Goal: Transaction & Acquisition: Purchase product/service

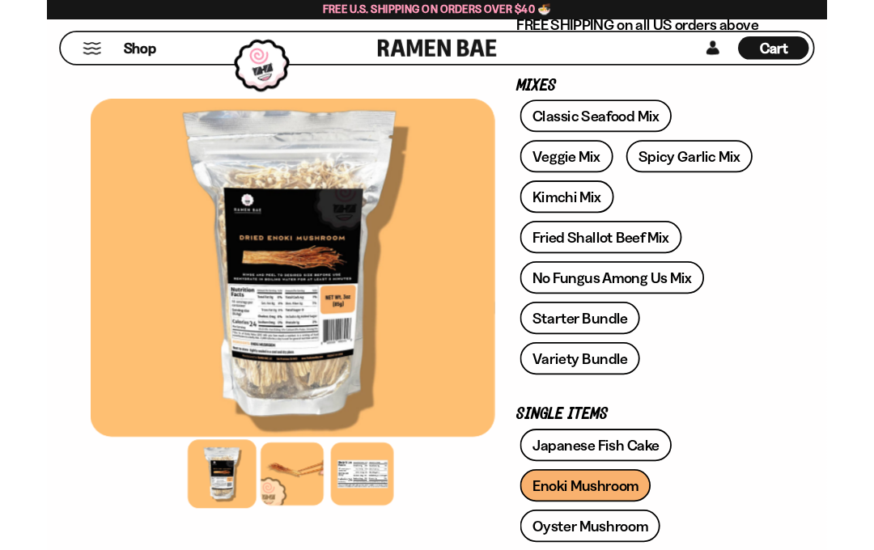
scroll to position [287, 0]
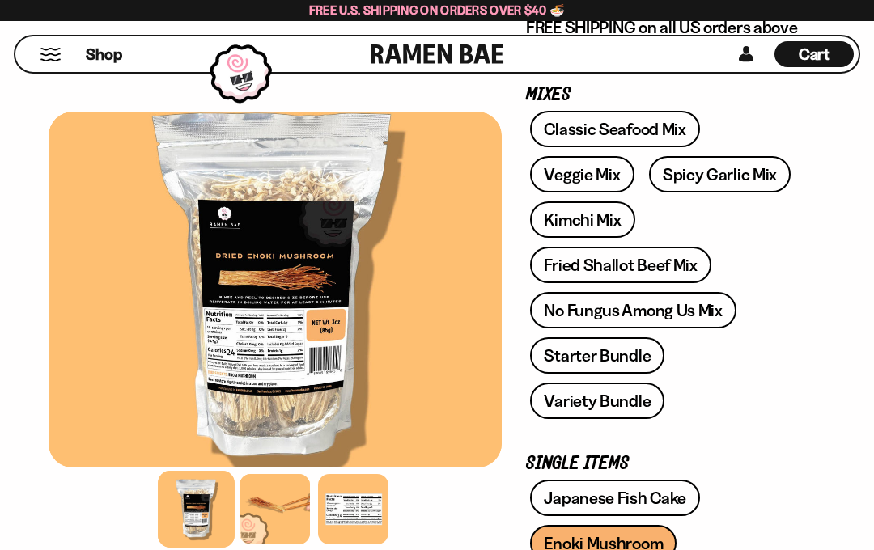
click at [724, 167] on link "Spicy Garlic Mix" at bounding box center [720, 174] width 142 height 36
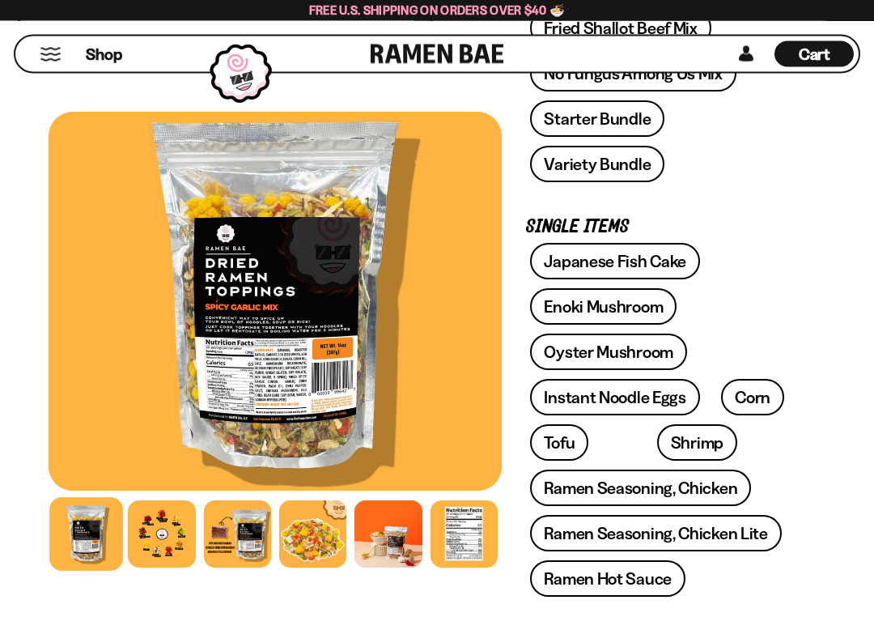
scroll to position [523, 0]
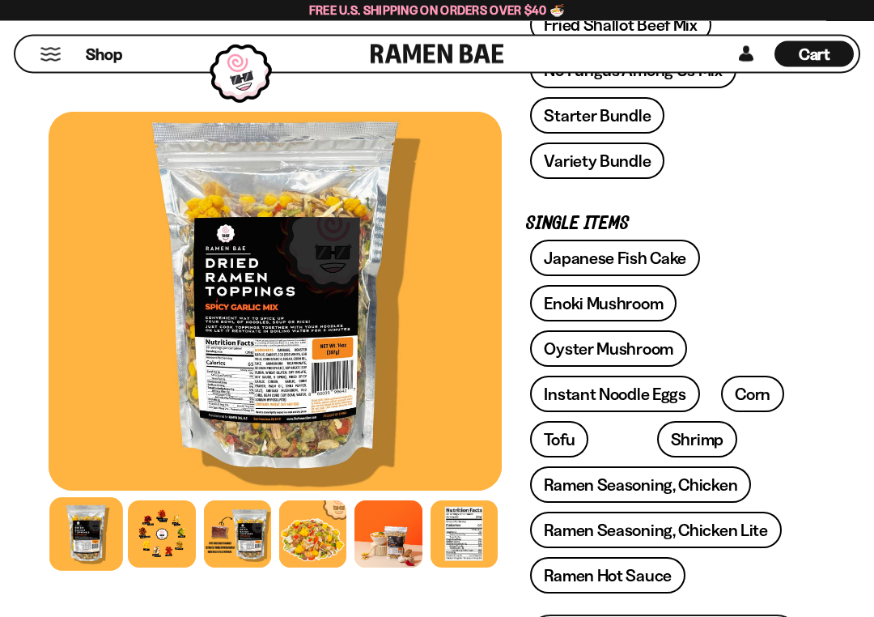
click at [630, 355] on link "Oyster Mushroom" at bounding box center [608, 349] width 157 height 36
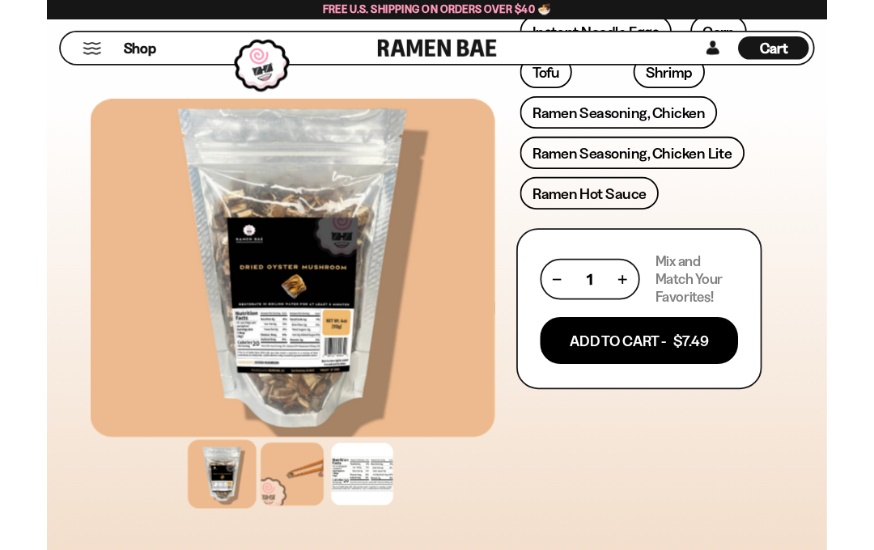
scroll to position [942, 0]
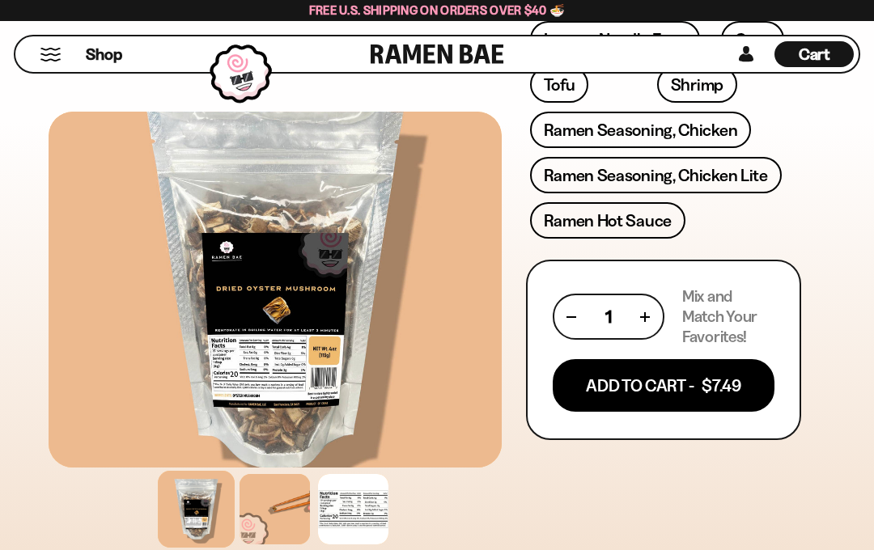
click at [657, 394] on button "Add To Cart - $7.49" at bounding box center [664, 385] width 222 height 53
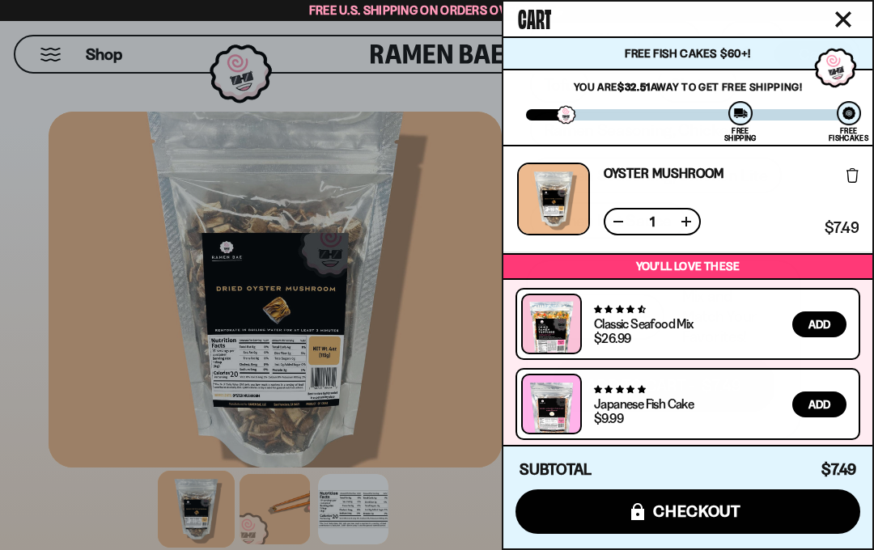
click at [839, 30] on button "Close cart" at bounding box center [843, 19] width 24 height 24
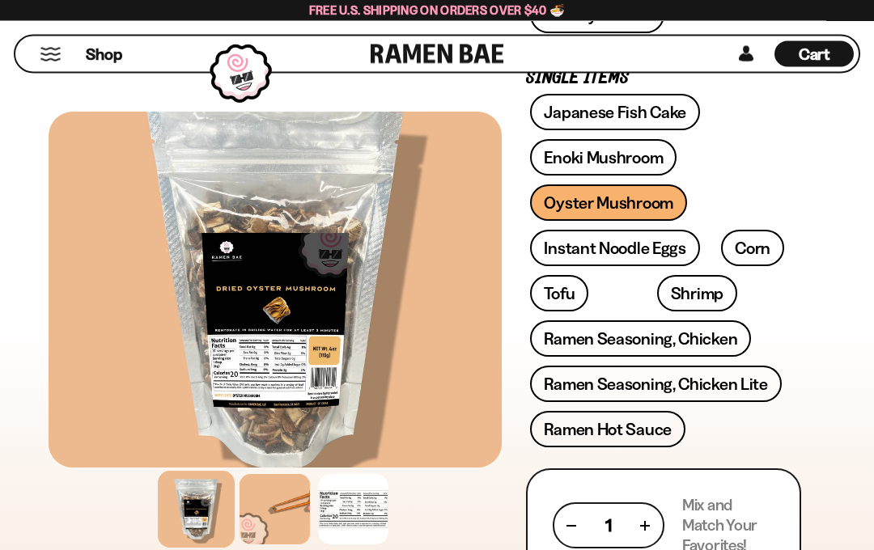
scroll to position [733, 0]
click at [660, 243] on link "Instant Noodle Eggs" at bounding box center [614, 248] width 169 height 36
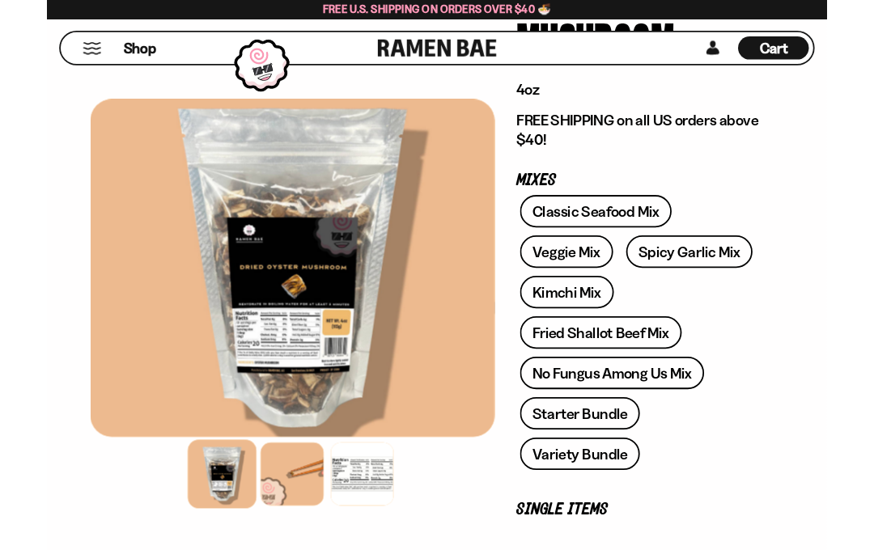
scroll to position [236, 0]
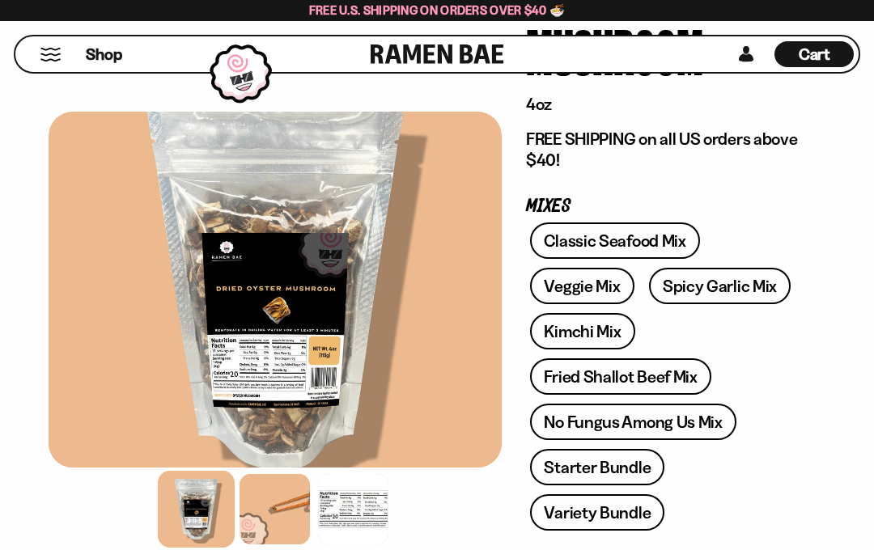
click at [742, 292] on link "Spicy Garlic Mix" at bounding box center [720, 286] width 142 height 36
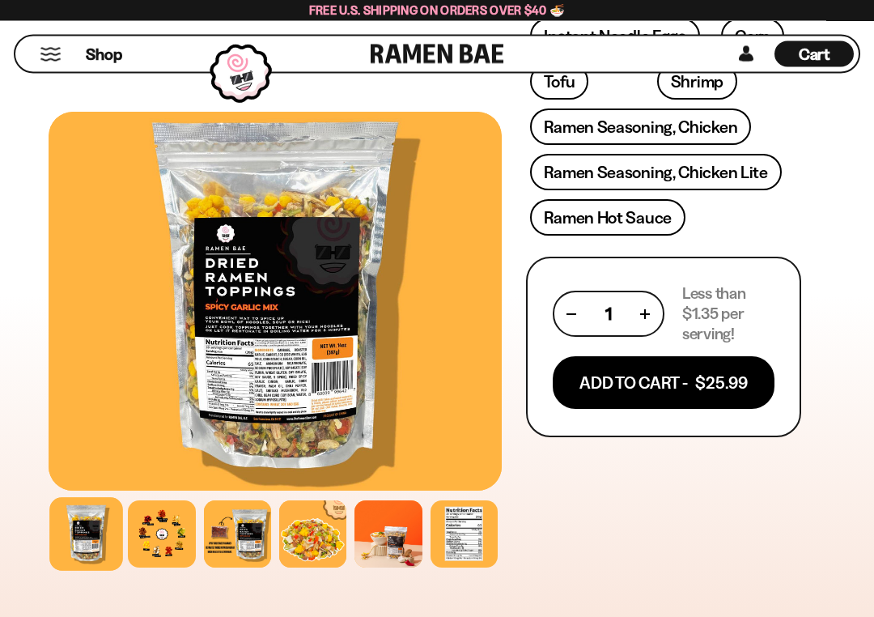
scroll to position [880, 0]
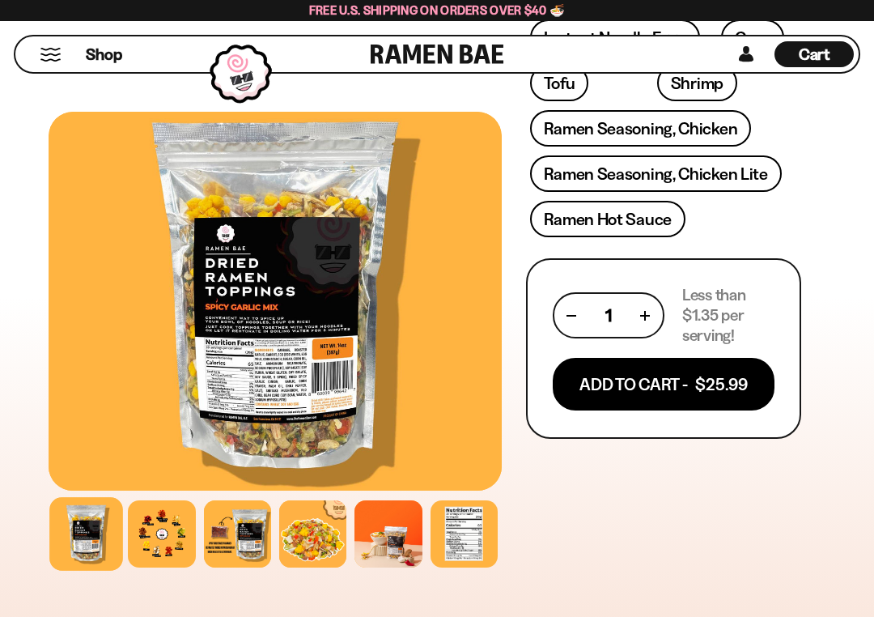
click at [682, 391] on button "Add To Cart - $25.99" at bounding box center [664, 384] width 222 height 53
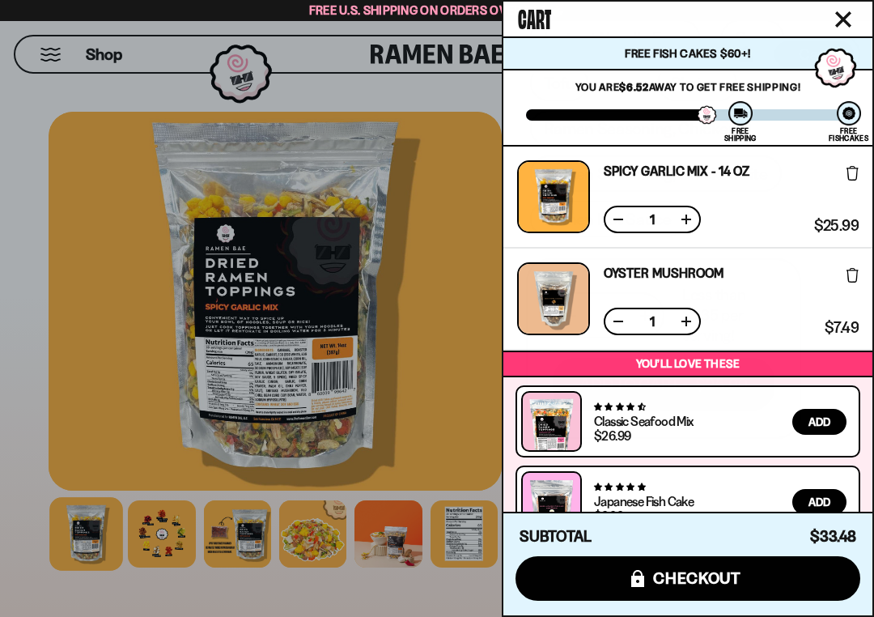
click at [838, 22] on icon "Close cart" at bounding box center [843, 19] width 16 height 16
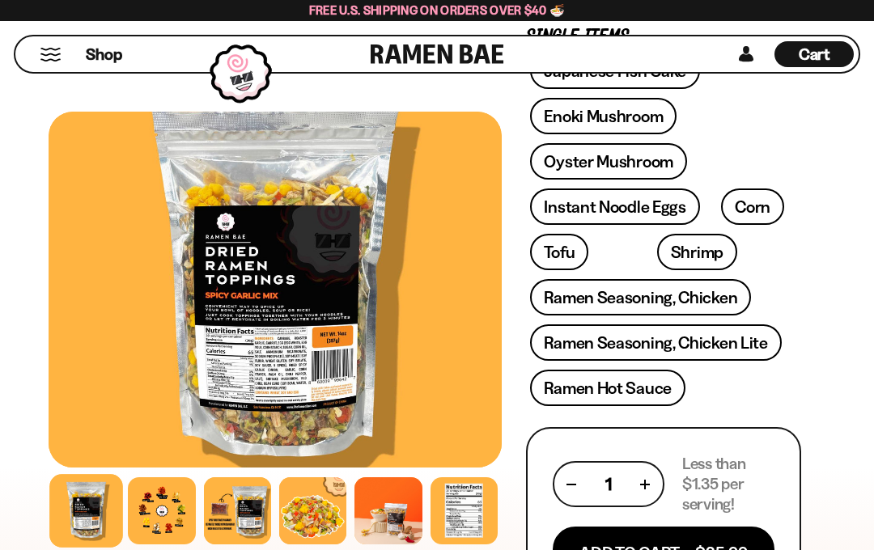
scroll to position [707, 0]
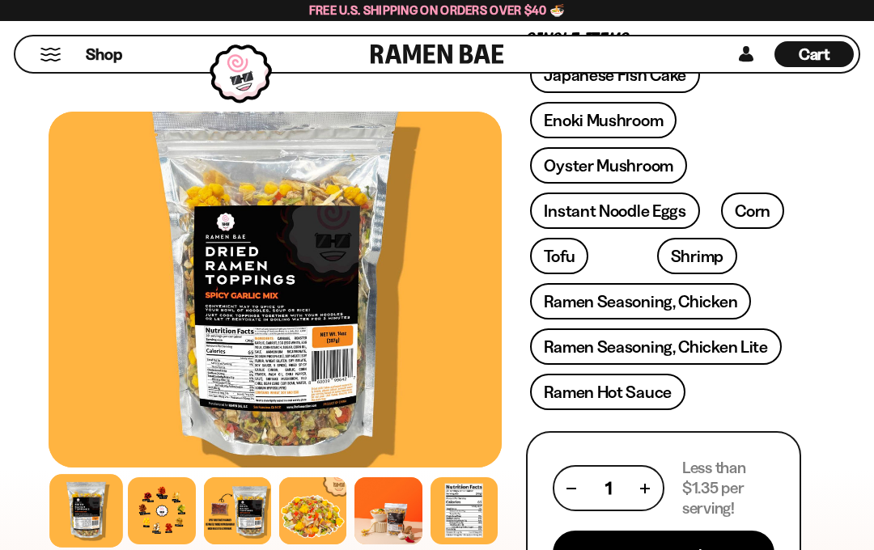
click at [715, 295] on link "Ramen Seasoning, Chicken" at bounding box center [640, 301] width 221 height 36
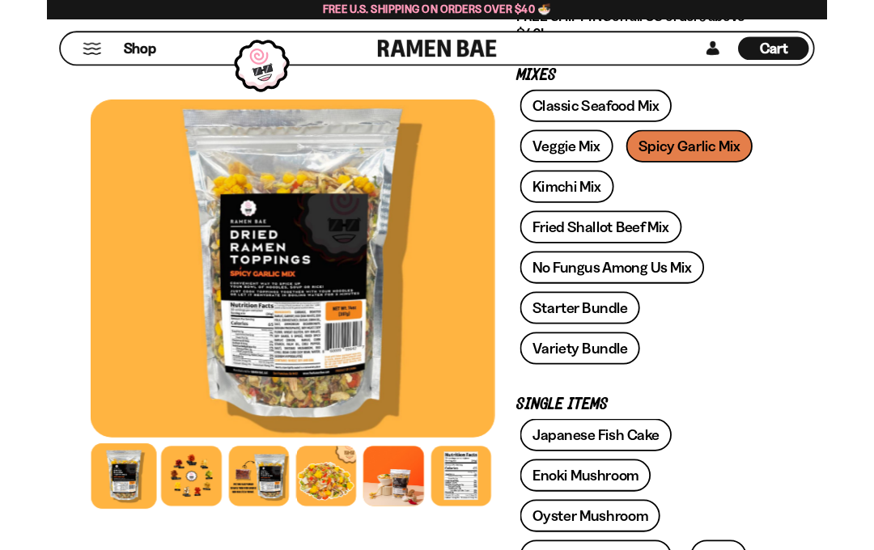
scroll to position [293, 0]
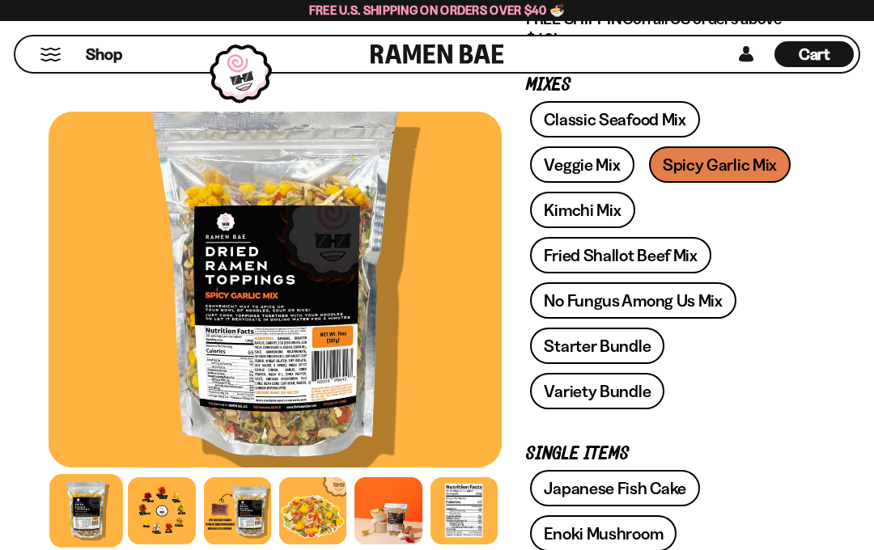
click at [648, 257] on link "Fried Shallot Beef Mix" at bounding box center [620, 255] width 180 height 36
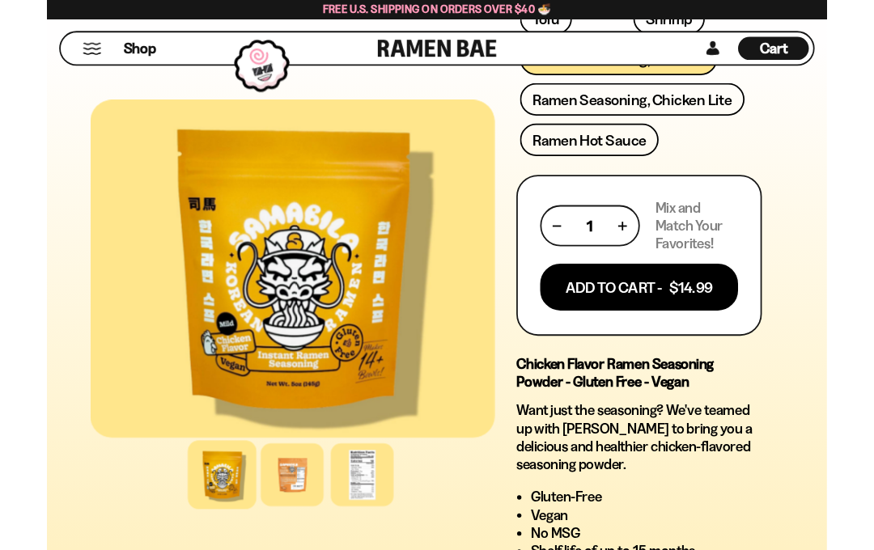
scroll to position [1047, 0]
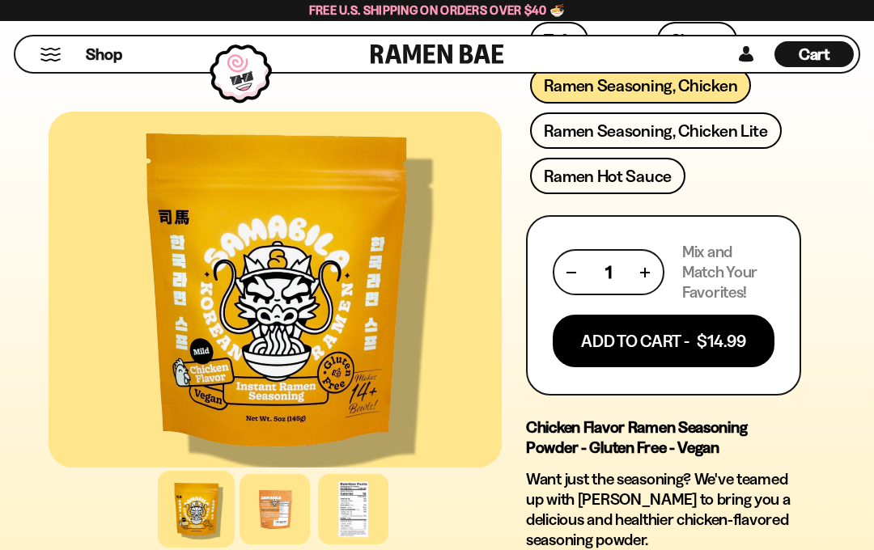
click at [673, 354] on button "Add To Cart - $14.99" at bounding box center [664, 341] width 222 height 53
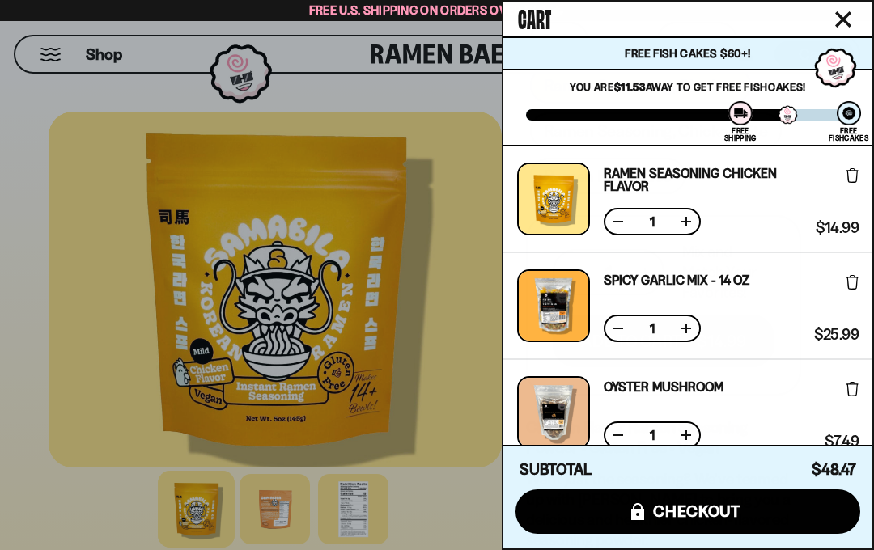
click at [843, 26] on icon "Close cart" at bounding box center [843, 19] width 16 height 16
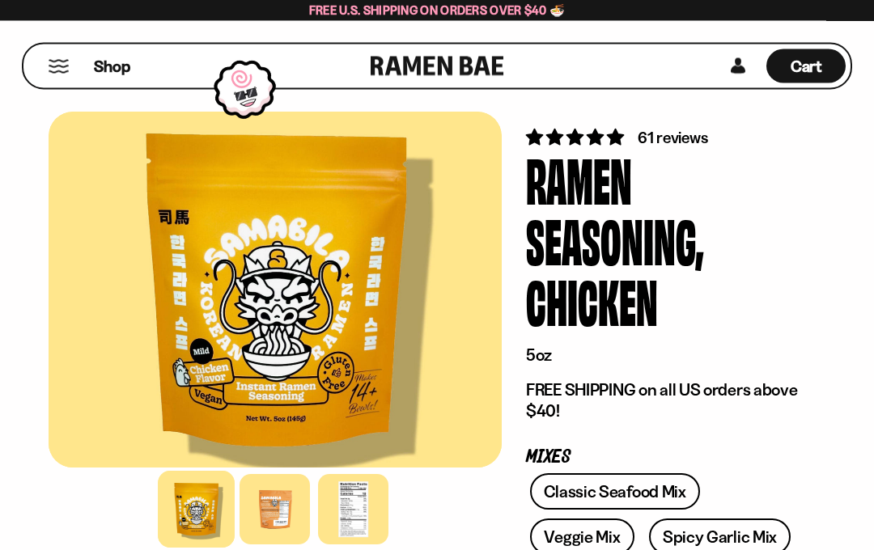
scroll to position [0, 0]
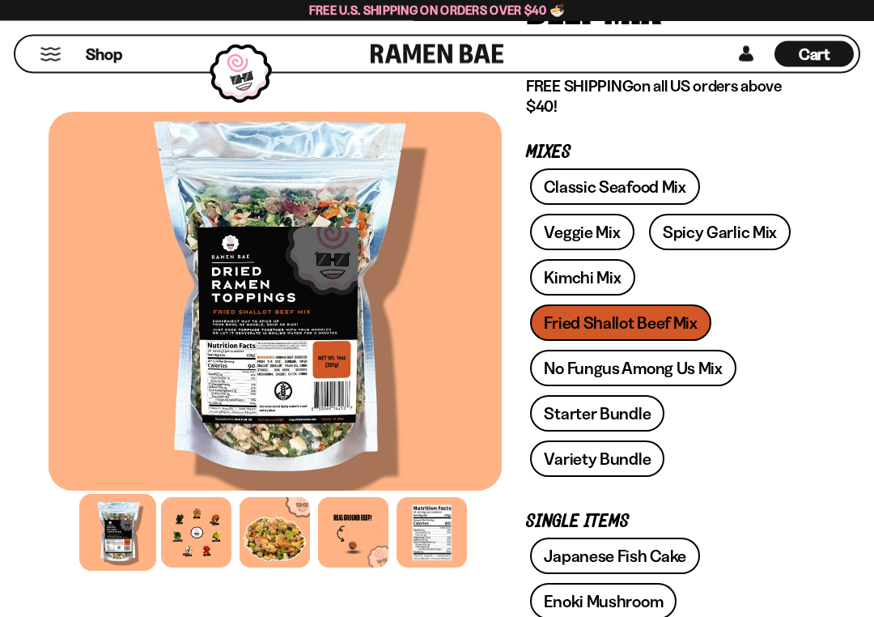
scroll to position [287, 0]
click at [227, 517] on div at bounding box center [196, 532] width 70 height 70
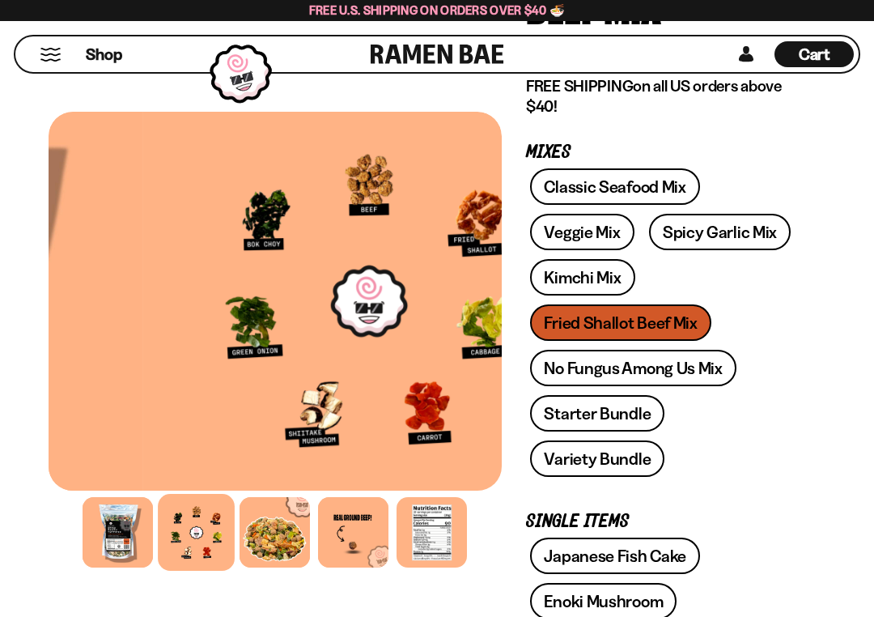
click at [207, 539] on div at bounding box center [197, 532] width 77 height 77
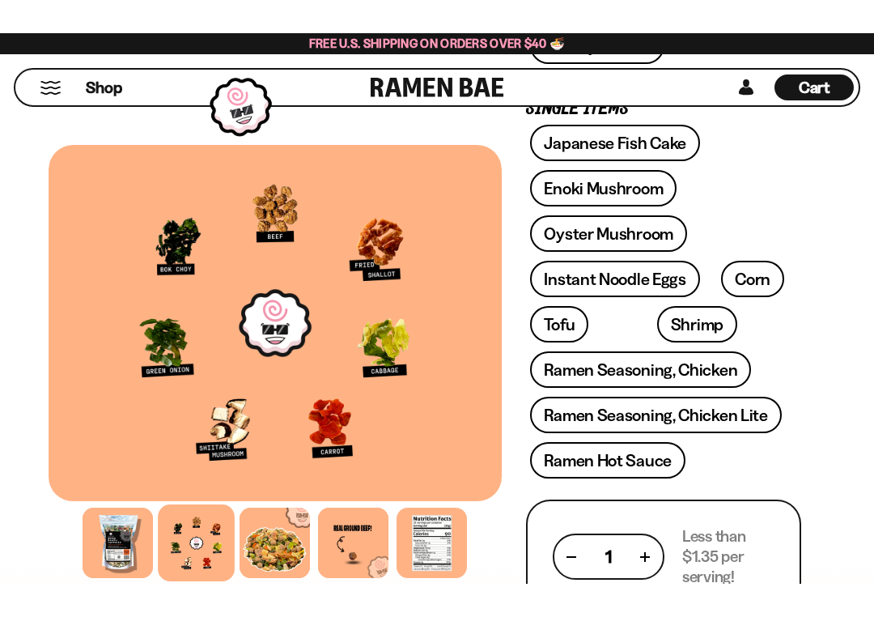
scroll to position [734, 0]
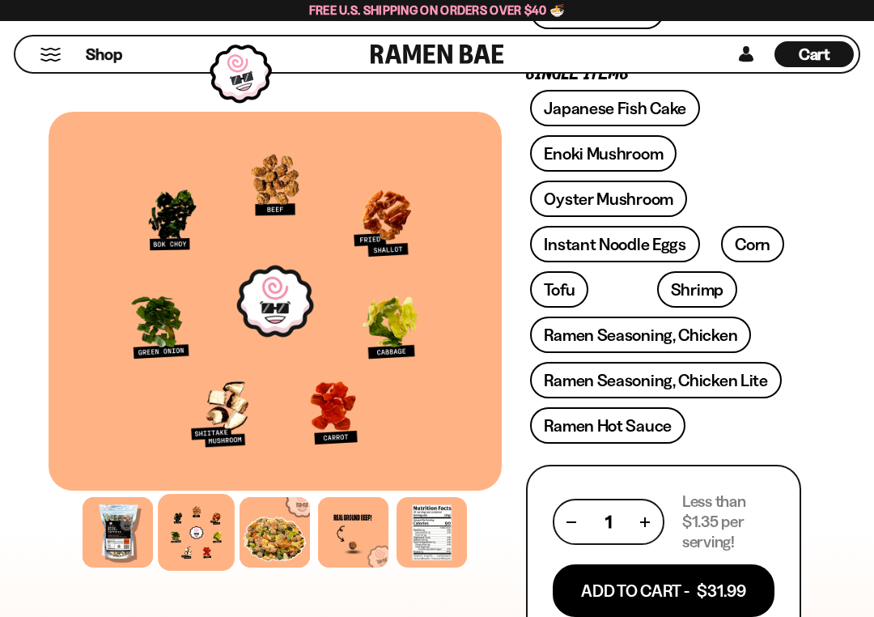
click at [269, 529] on div at bounding box center [275, 532] width 70 height 70
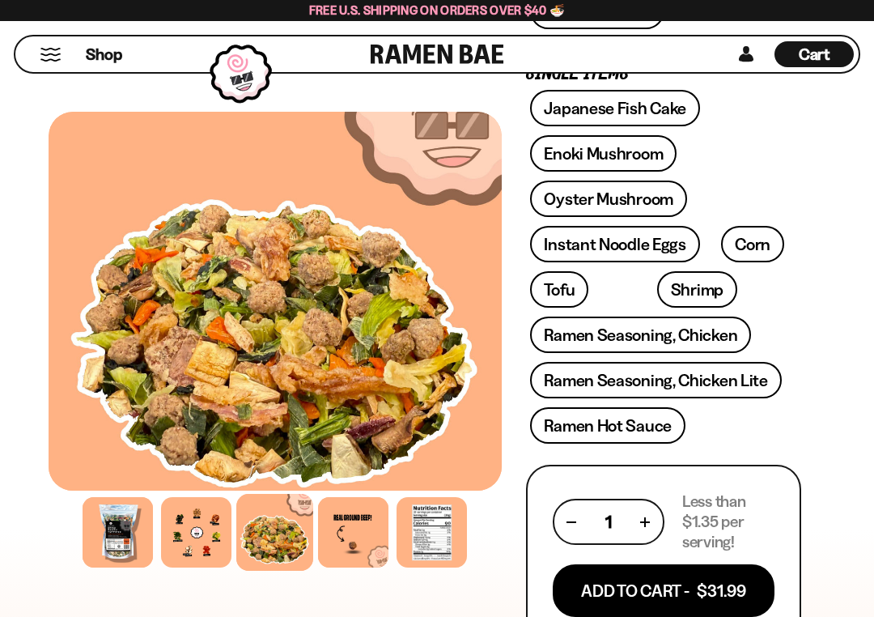
click at [652, 236] on link "Instant Noodle Eggs" at bounding box center [614, 244] width 169 height 36
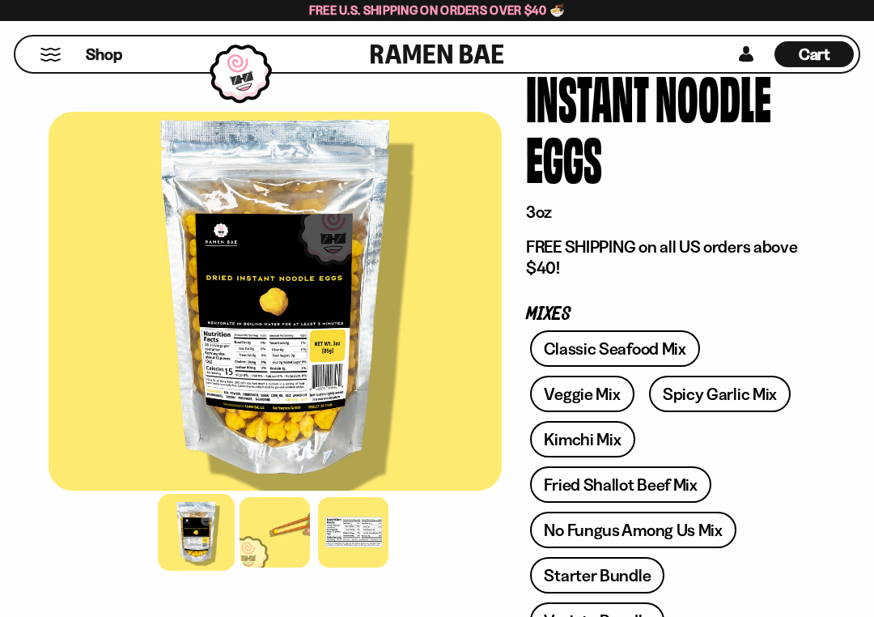
click at [282, 538] on div at bounding box center [275, 532] width 70 height 70
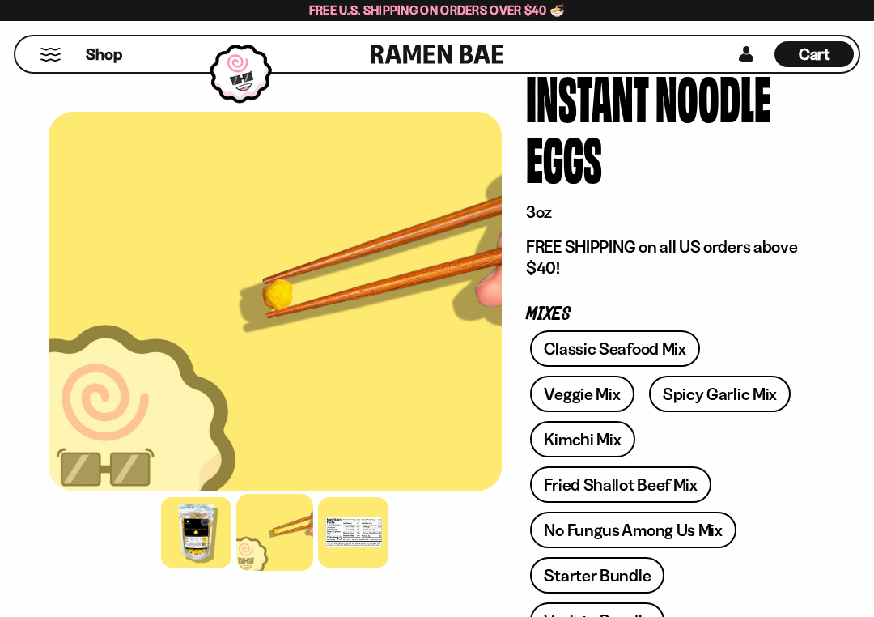
click at [365, 525] on div at bounding box center [353, 532] width 70 height 70
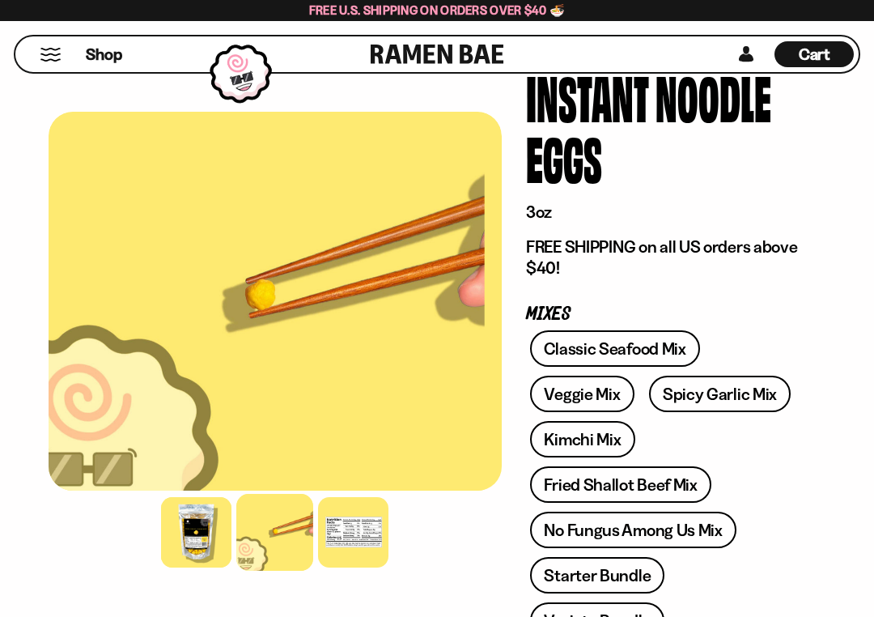
click at [371, 538] on div at bounding box center [353, 532] width 70 height 70
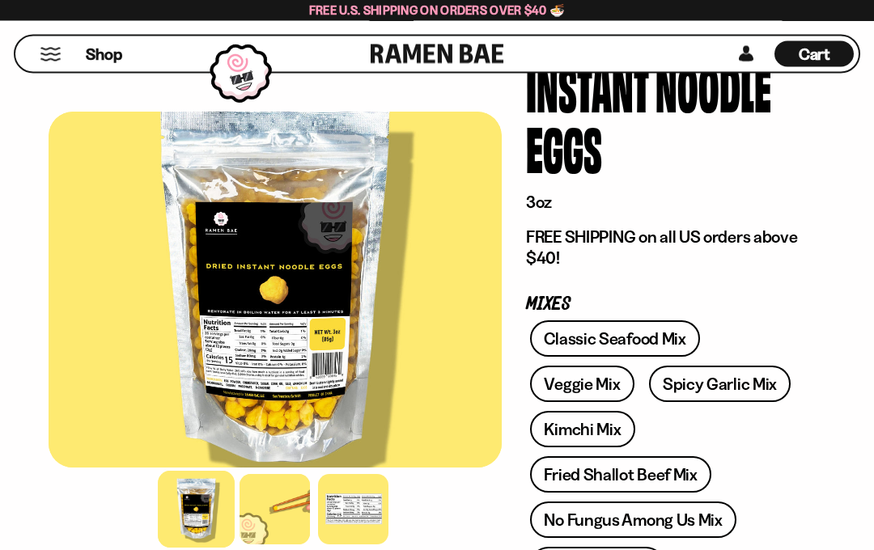
scroll to position [138, 0]
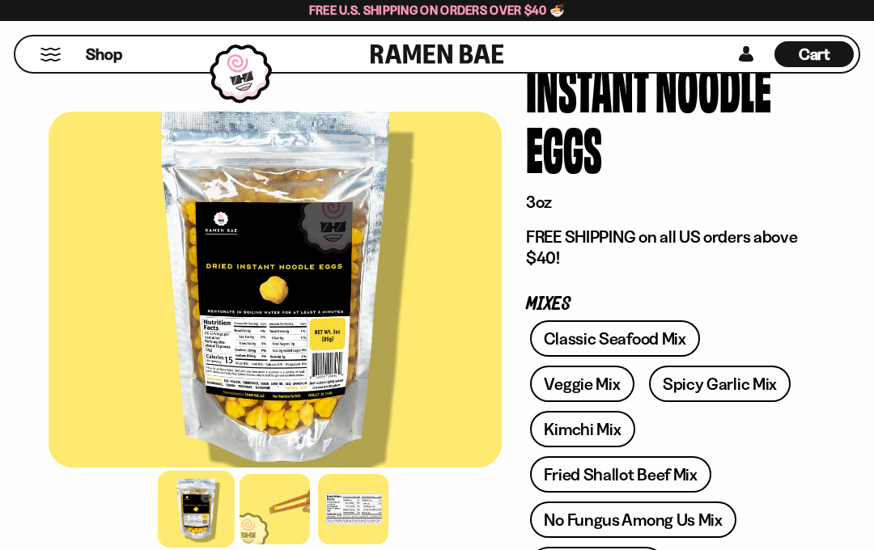
click at [816, 60] on span "Cart" at bounding box center [815, 54] width 32 height 19
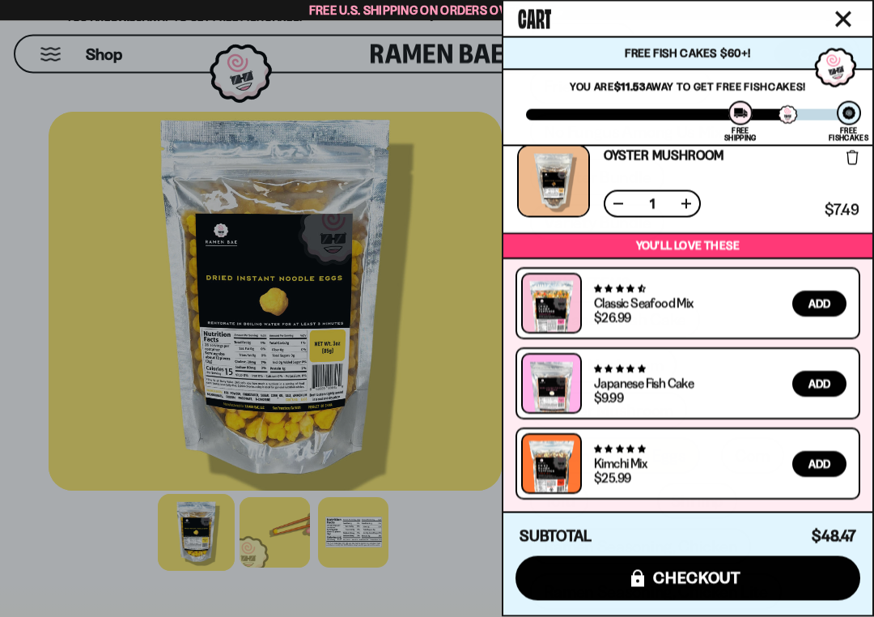
scroll to position [527, 0]
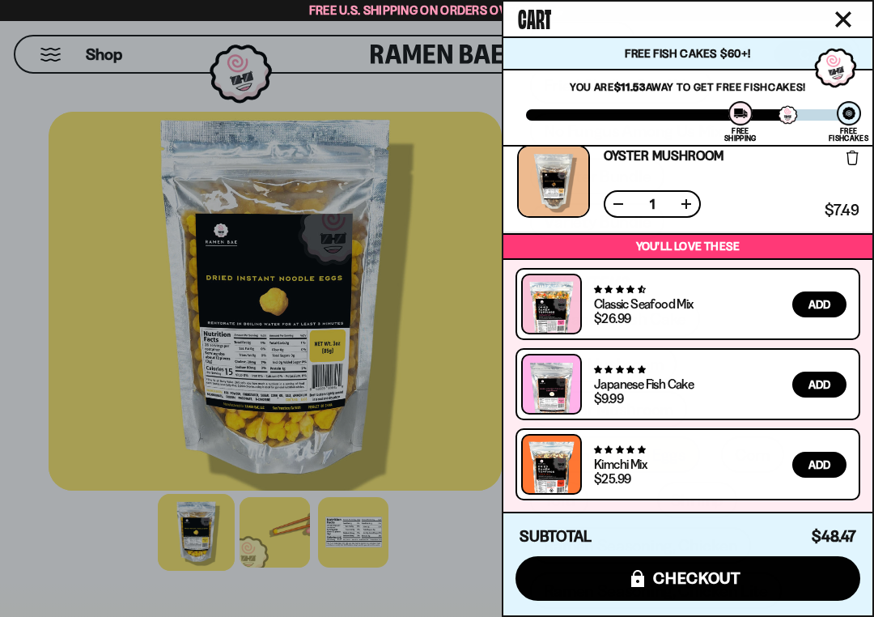
click at [695, 550] on span "checkout" at bounding box center [697, 578] width 88 height 18
